Goal: Information Seeking & Learning: Learn about a topic

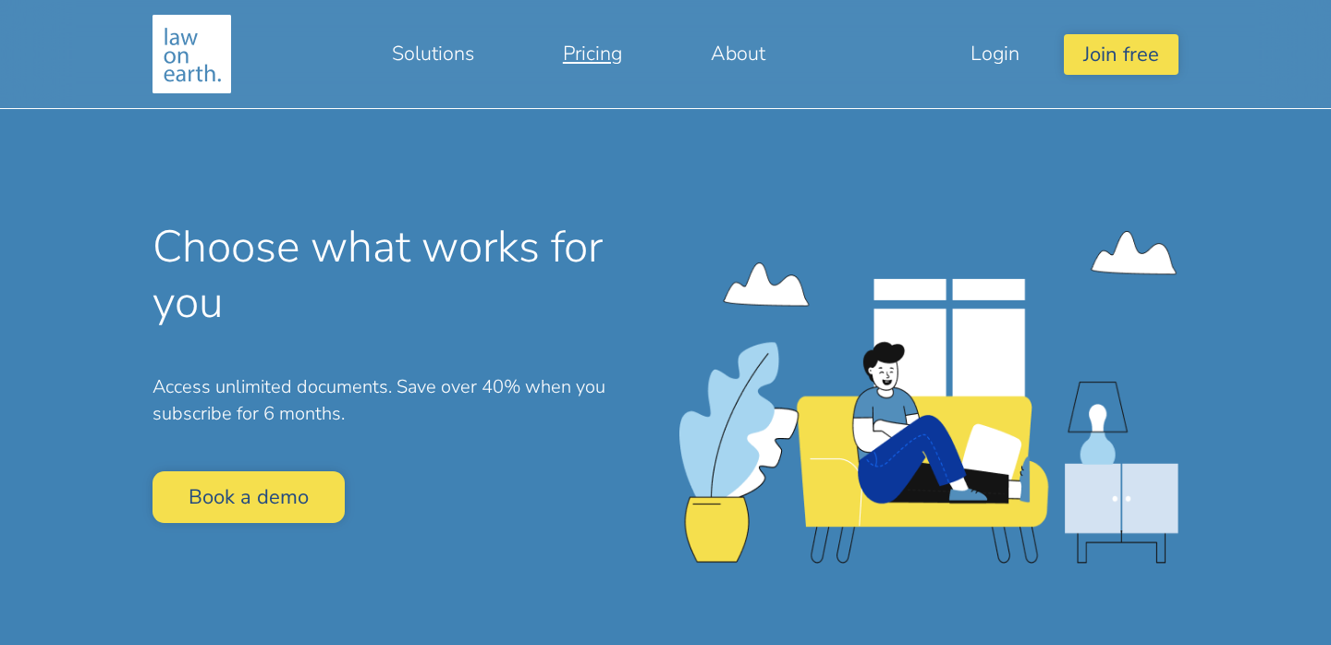
scroll to position [14, 0]
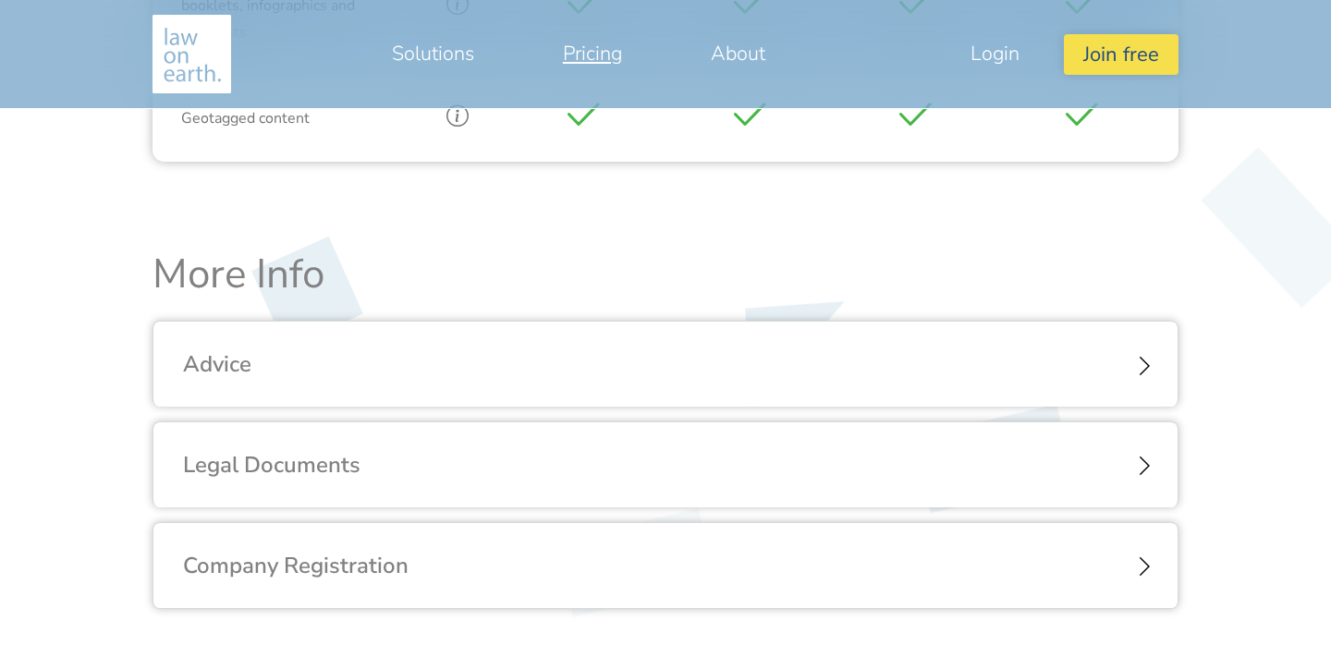
scroll to position [2114, 0]
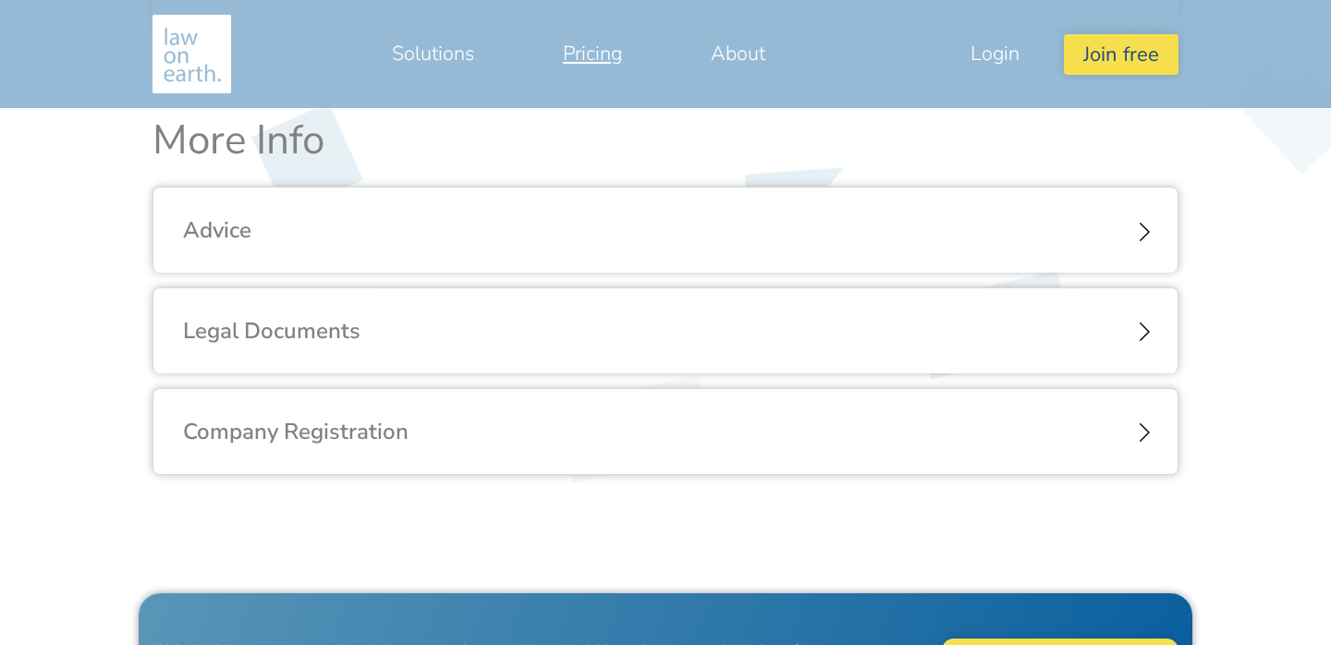
click at [576, 333] on div "Legal Documents" at bounding box center [665, 331] width 1024 height 86
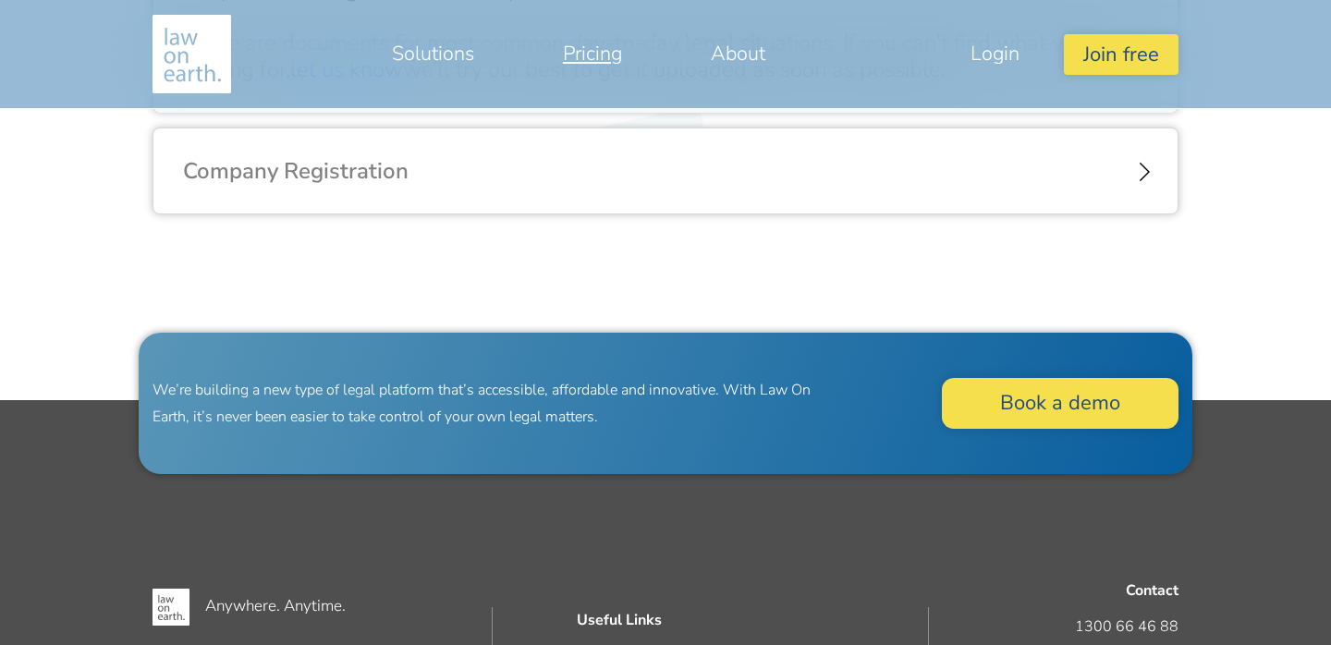
click at [925, 188] on div "Company Registration" at bounding box center [665, 172] width 1024 height 86
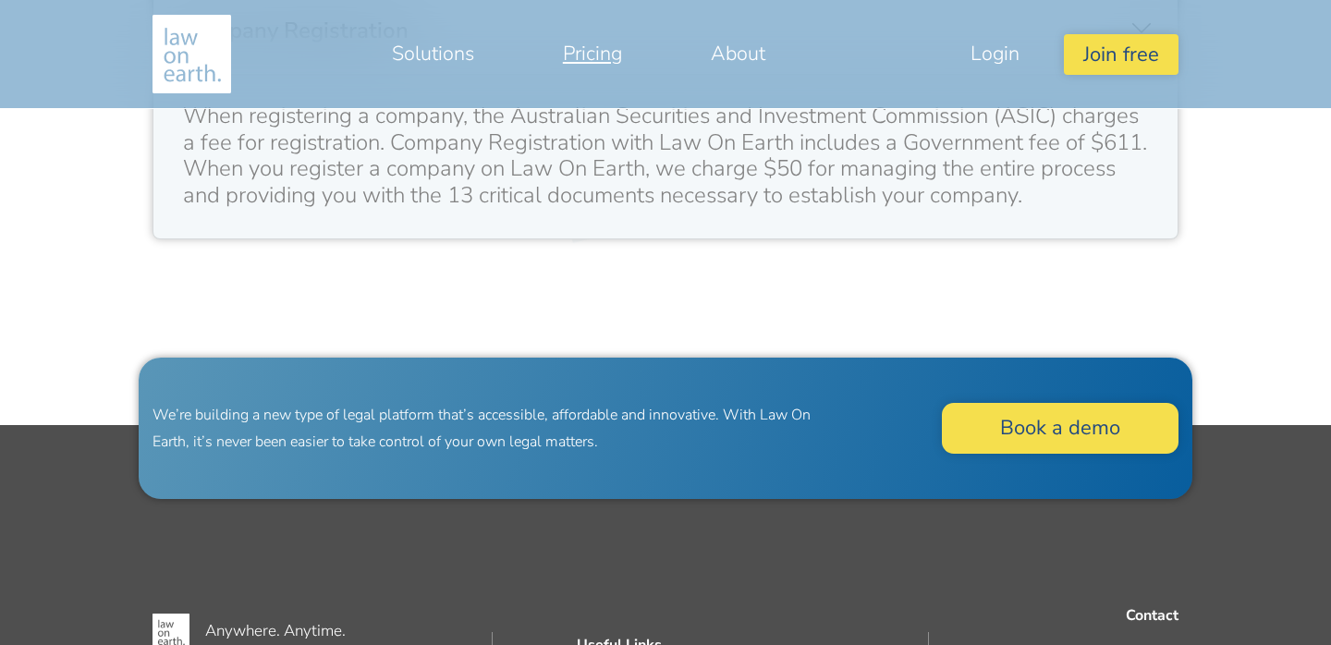
scroll to position [2436, 0]
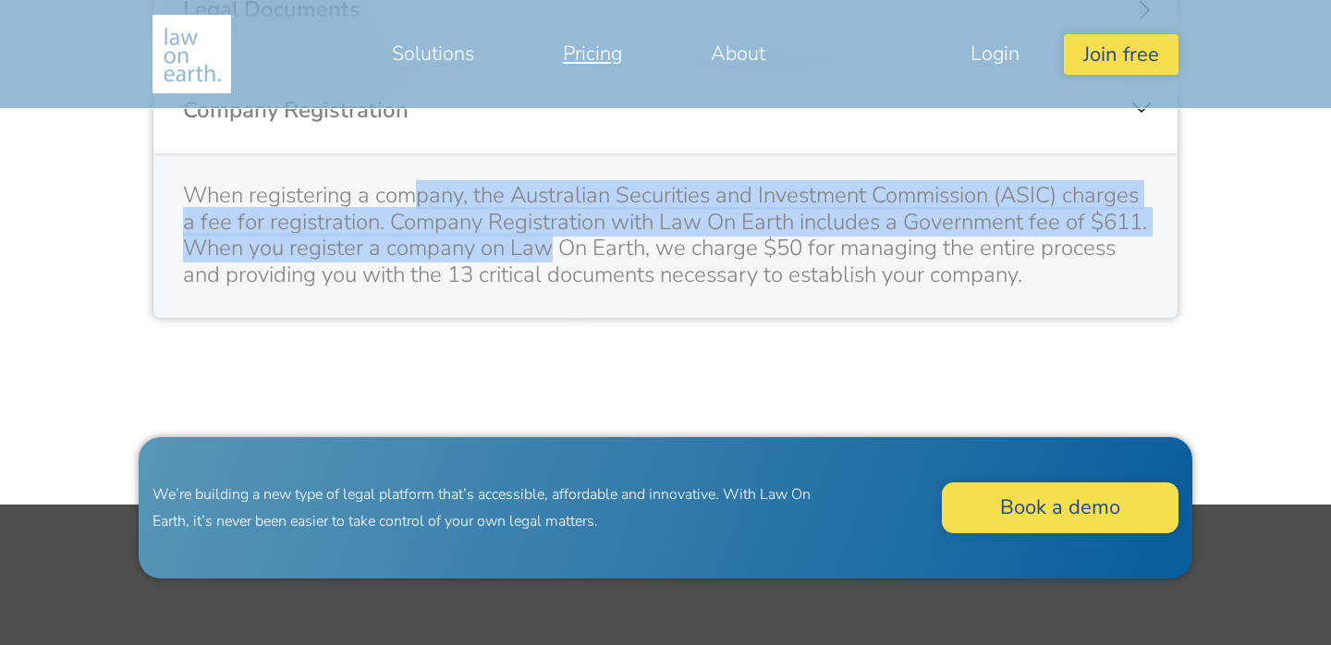
drag, startPoint x: 422, startPoint y: 201, endPoint x: 609, endPoint y: 242, distance: 191.3
click at [609, 242] on div "When registering a company, the Australian Securities and Investment Commission…" at bounding box center [665, 235] width 965 height 106
click at [376, 239] on div "When registering a company, the Australian Securities and Investment Commission…" at bounding box center [665, 235] width 965 height 106
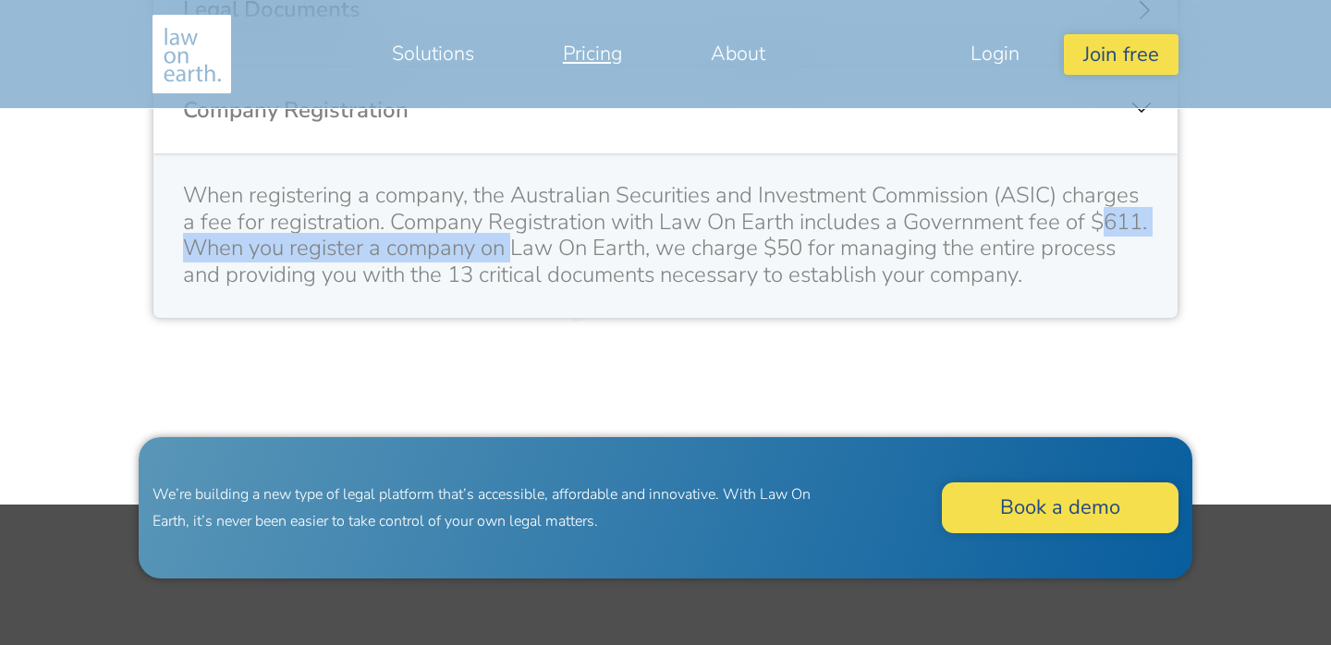
drag, startPoint x: 196, startPoint y: 247, endPoint x: 578, endPoint y: 247, distance: 381.8
click at [578, 247] on div "When registering a company, the Australian Securities and Investment Commission…" at bounding box center [665, 235] width 965 height 106
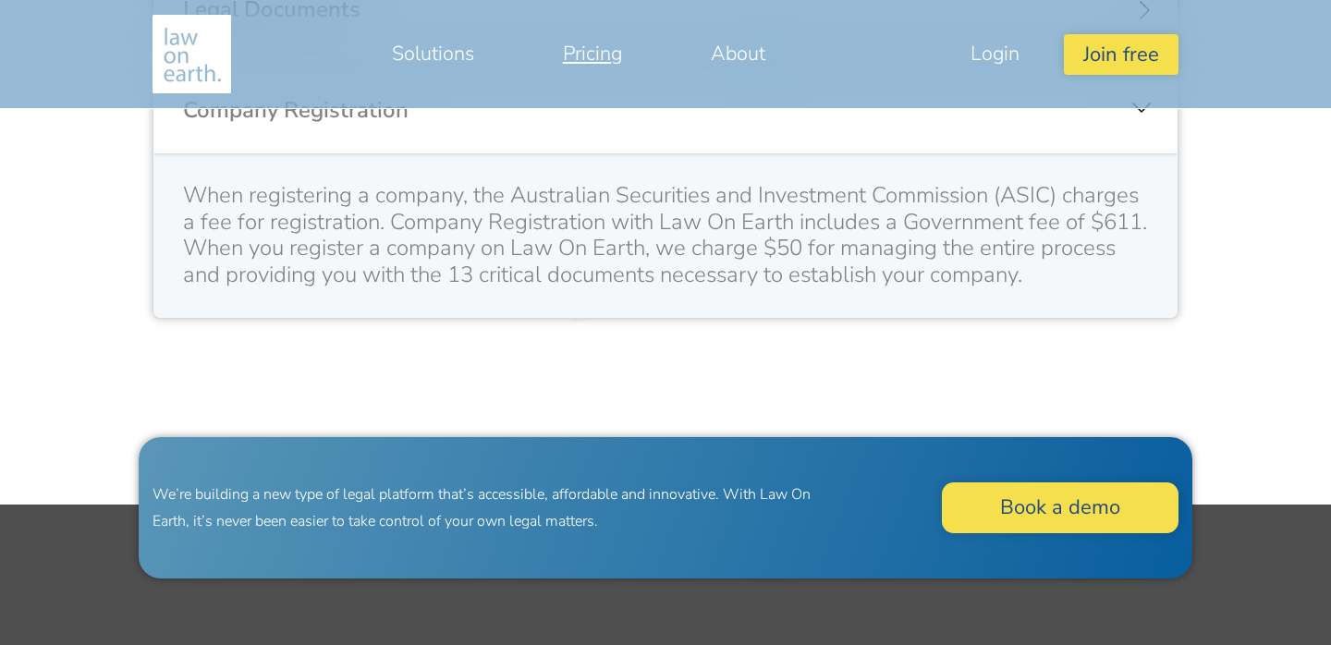
click at [771, 251] on div "When registering a company, the Australian Securities and Investment Commission…" at bounding box center [665, 235] width 965 height 106
drag, startPoint x: 827, startPoint y: 243, endPoint x: 895, endPoint y: 241, distance: 68.4
click at [895, 241] on div "When registering a company, the Australian Securities and Investment Commission…" at bounding box center [665, 235] width 965 height 106
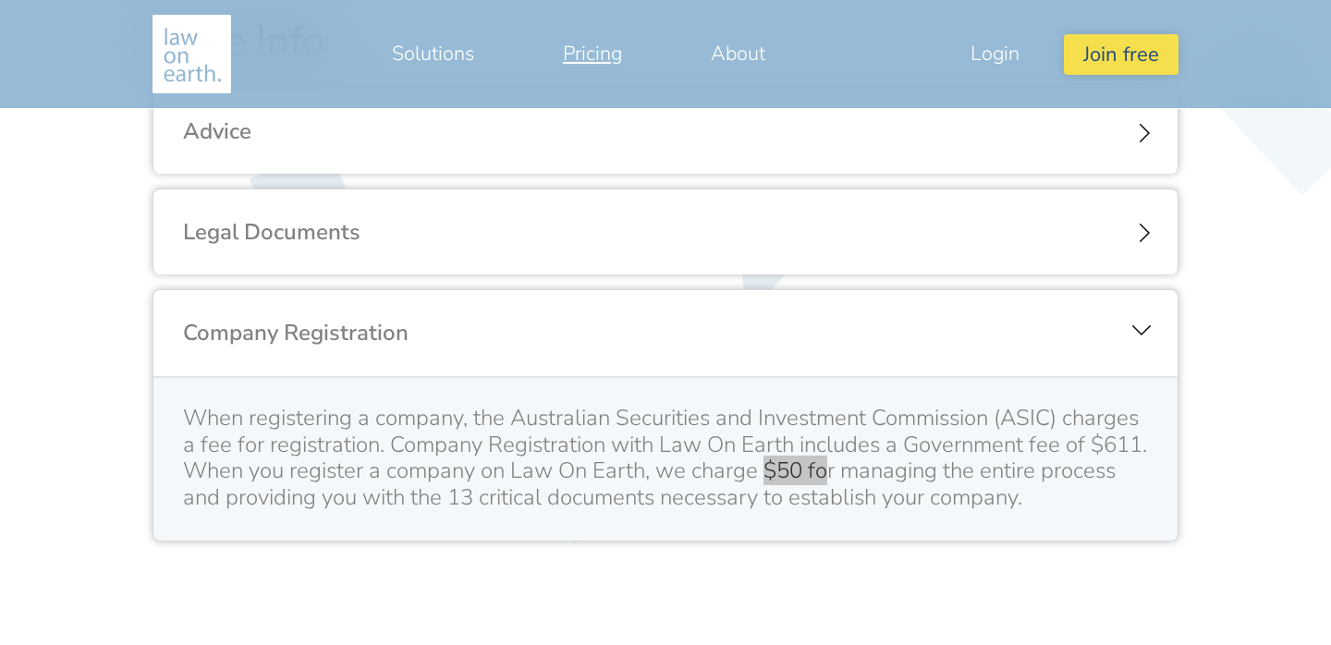
scroll to position [2211, 0]
click at [1119, 226] on div "Legal Documents" at bounding box center [665, 234] width 1024 height 86
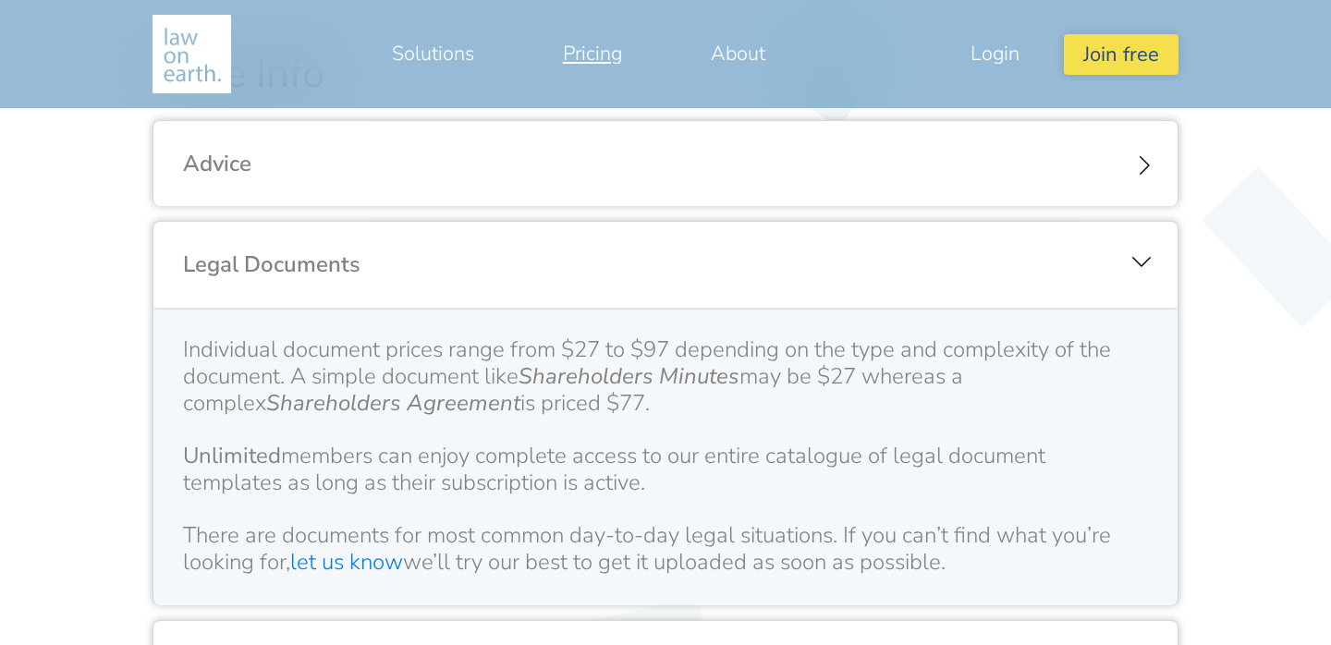
scroll to position [2174, 0]
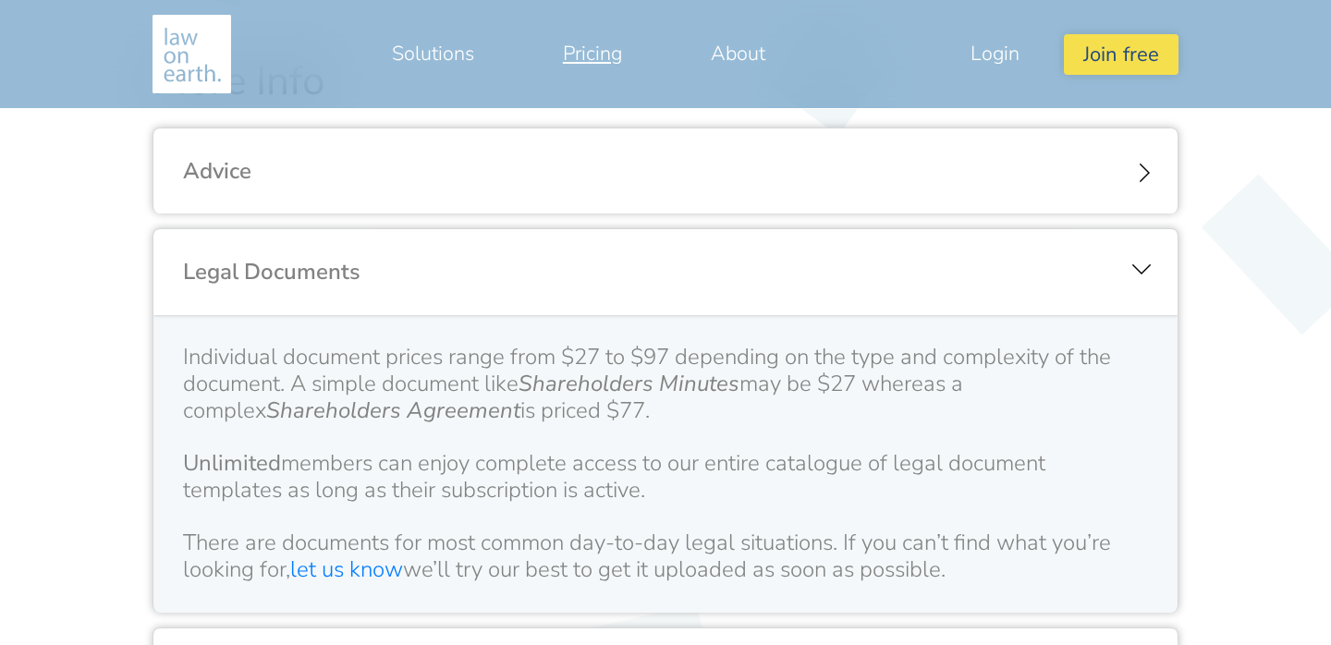
click at [1131, 183] on div "Advice" at bounding box center [665, 172] width 1024 height 86
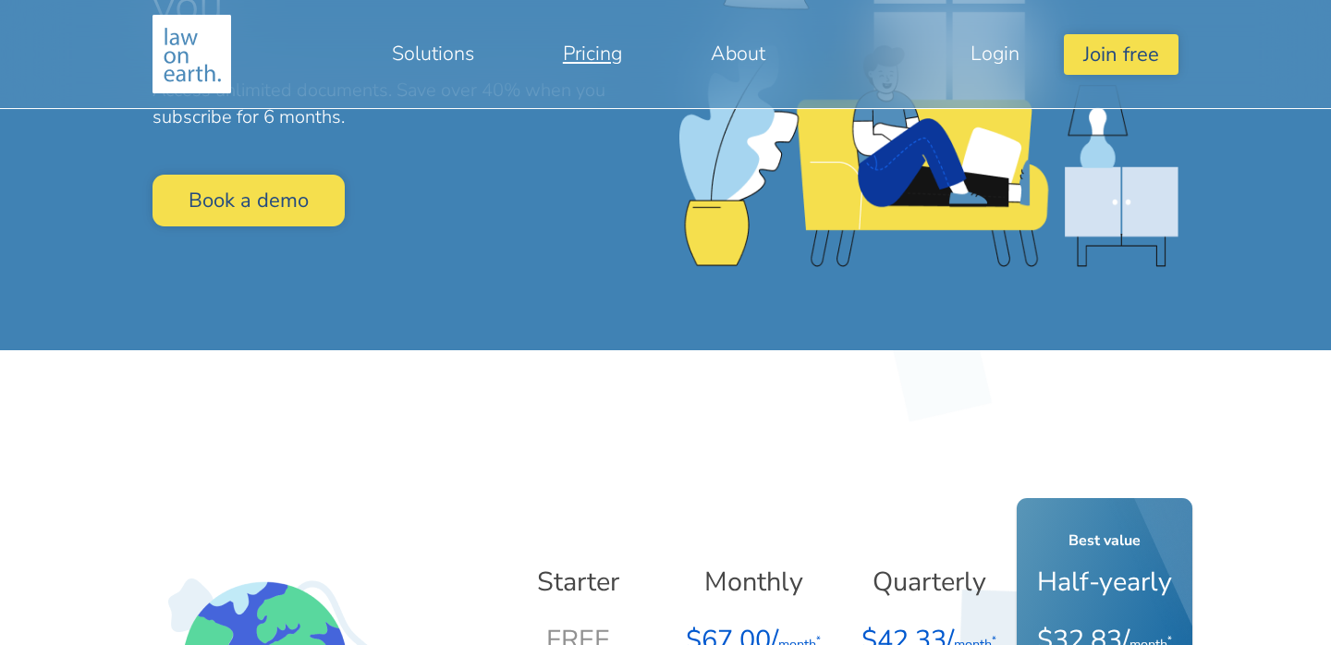
scroll to position [0, 0]
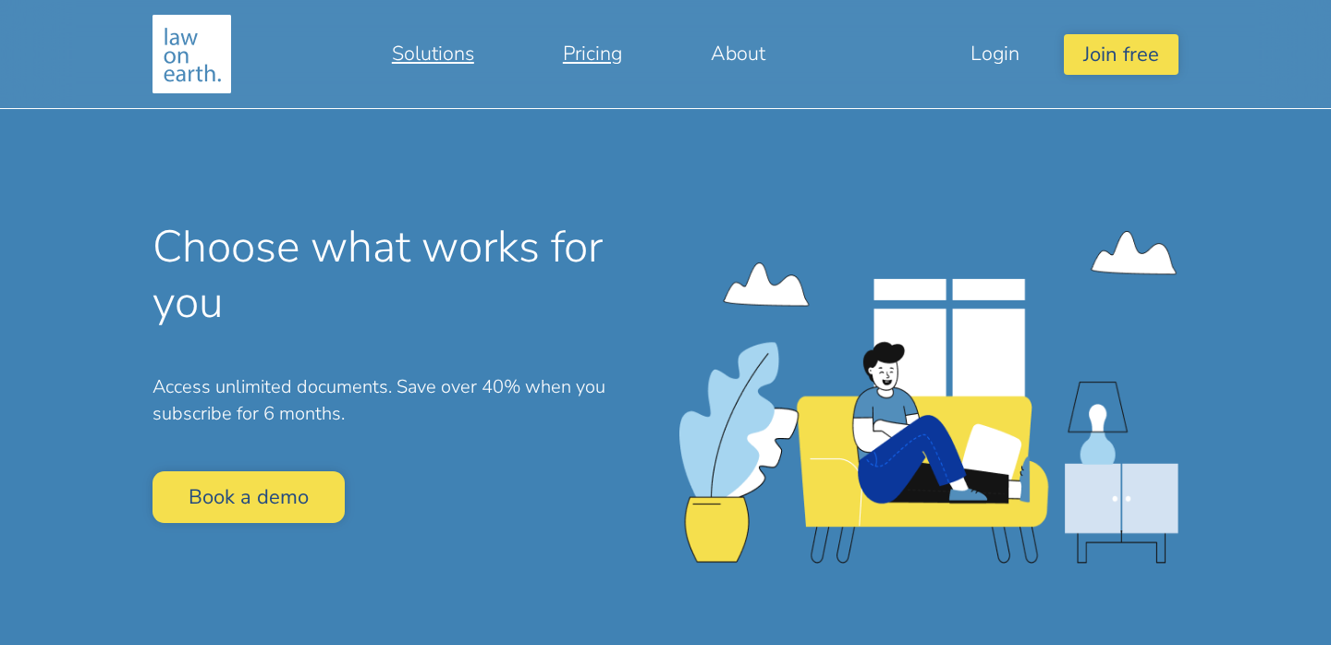
click at [427, 65] on link "Solutions" at bounding box center [433, 53] width 171 height 44
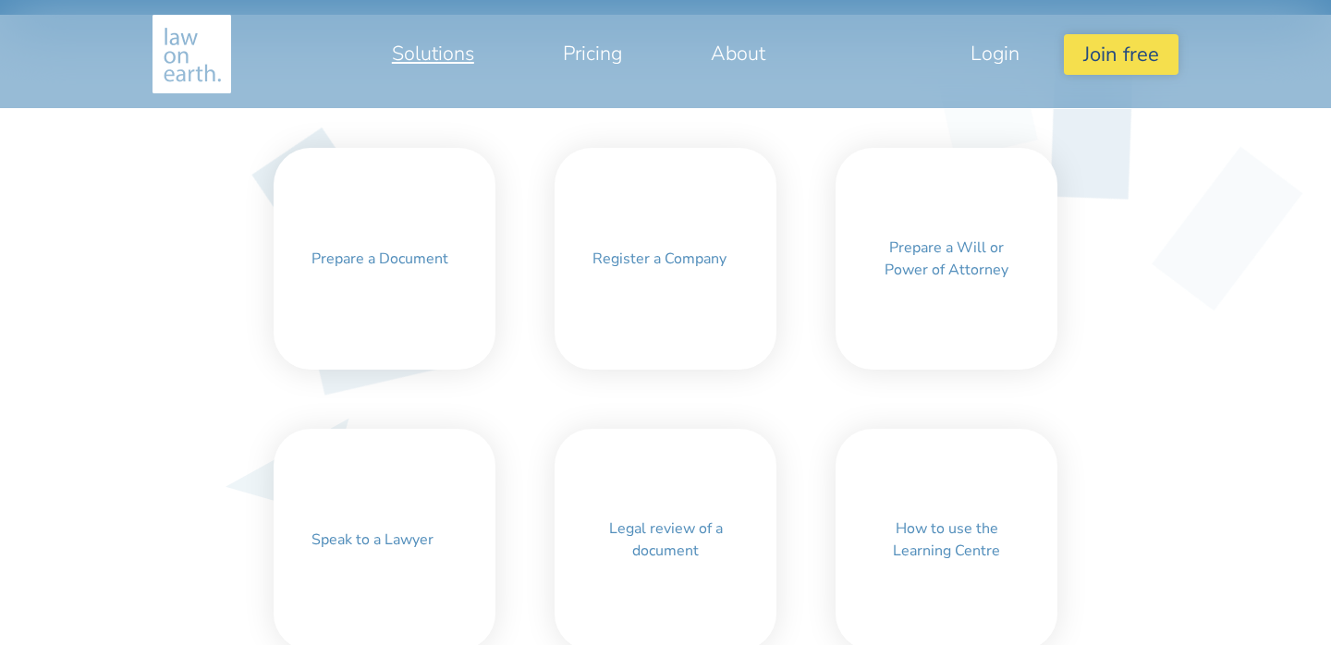
scroll to position [611, 0]
